Goal: Navigation & Orientation: Find specific page/section

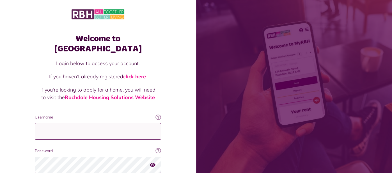
type input "**********"
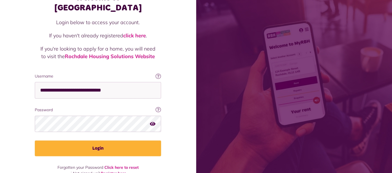
scroll to position [42, 0]
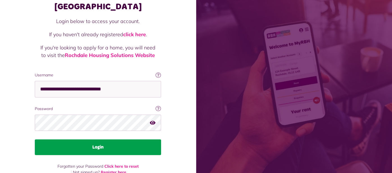
click at [108, 139] on button "Login" at bounding box center [98, 147] width 126 height 16
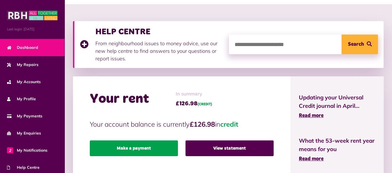
scroll to position [67, 0]
